Goal: Task Accomplishment & Management: Use online tool/utility

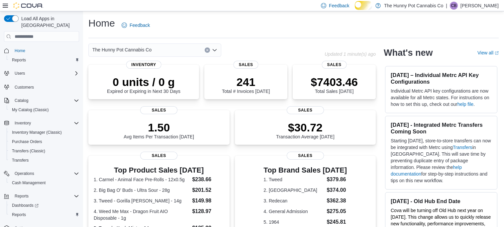
click at [428, 19] on div "Home Feedback" at bounding box center [293, 25] width 410 height 17
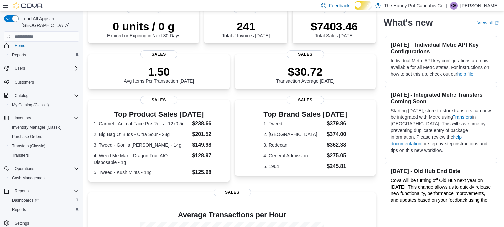
scroll to position [58, 0]
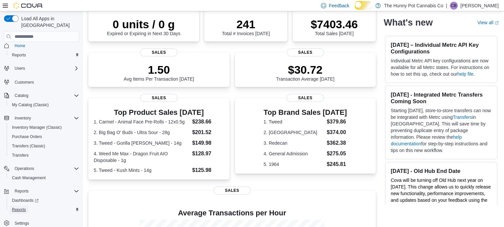
click at [18, 207] on span "Reports" at bounding box center [19, 209] width 14 height 5
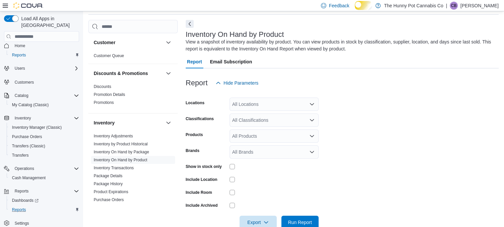
scroll to position [21, 0]
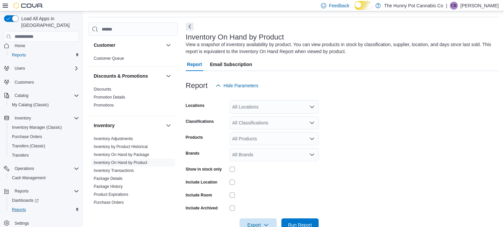
click at [284, 114] on div "All Locations" at bounding box center [273, 106] width 89 height 13
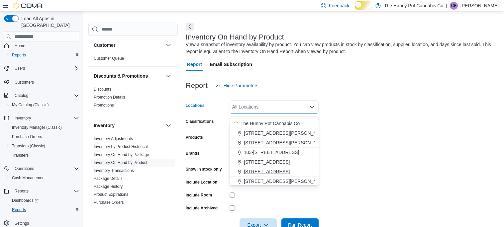
click at [268, 168] on span "[STREET_ADDRESS]" at bounding box center [267, 171] width 46 height 7
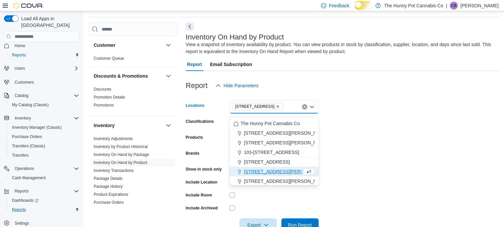
click at [387, 117] on form "Locations [STREET_ADDRESS] Selected. [STREET_ADDRESS] Press Backspace to delete…" at bounding box center [342, 161] width 313 height 139
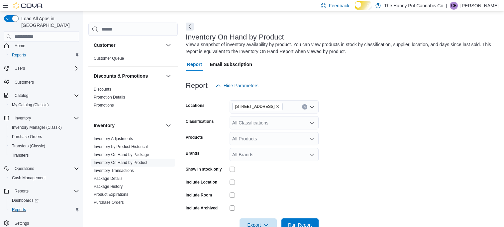
scroll to position [33, 0]
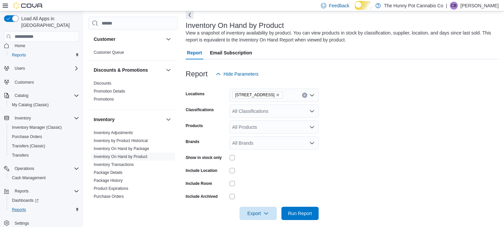
click at [266, 115] on div "All Classifications" at bounding box center [273, 111] width 89 height 13
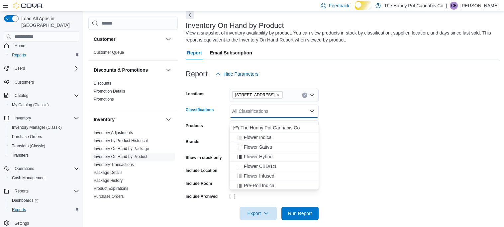
click at [293, 125] on span "The Hunny Pot Cannabis Co" at bounding box center [269, 128] width 59 height 7
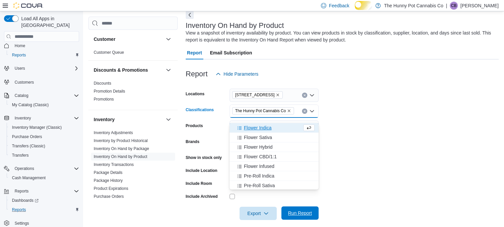
click at [306, 217] on span "Run Report" at bounding box center [300, 213] width 24 height 7
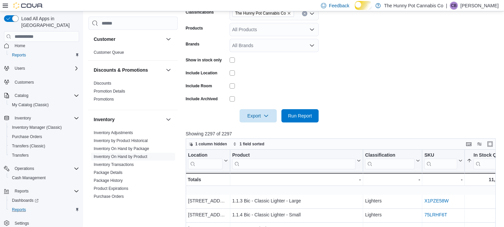
scroll to position [132, 0]
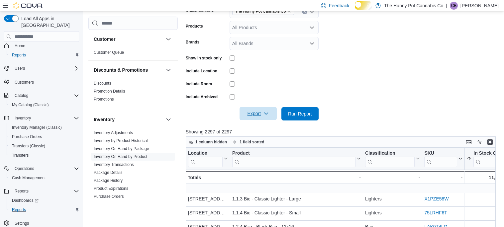
click at [258, 120] on span "Export" at bounding box center [257, 113] width 29 height 13
click at [262, 137] on span "Export to Excel" at bounding box center [255, 137] width 30 height 5
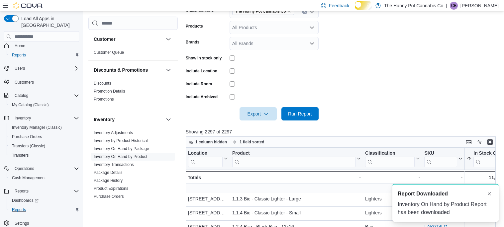
scroll to position [0, 0]
